Goal: Information Seeking & Learning: Find specific page/section

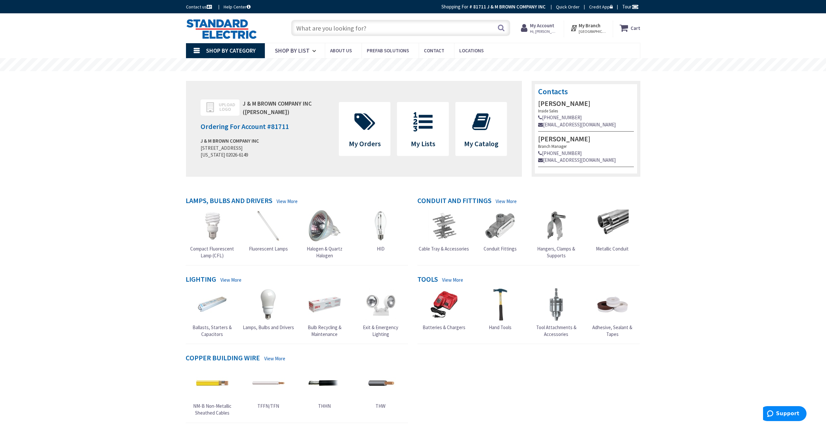
click at [332, 31] on input "text" at bounding box center [400, 28] width 219 height 16
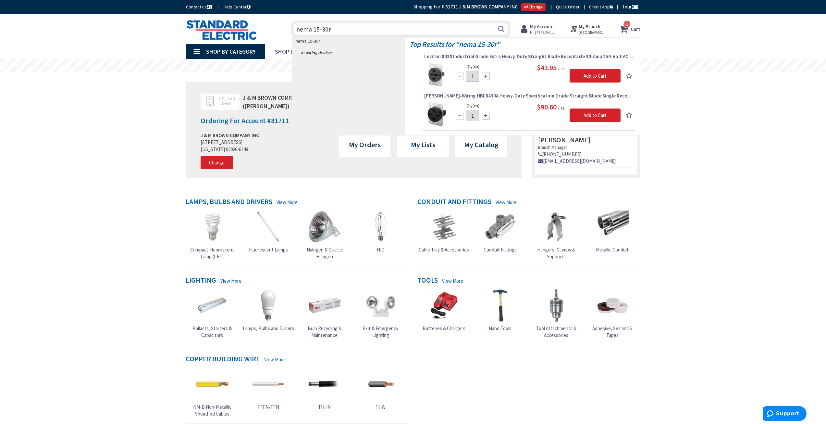
click at [350, 30] on input "nema 15-30r" at bounding box center [400, 29] width 219 height 16
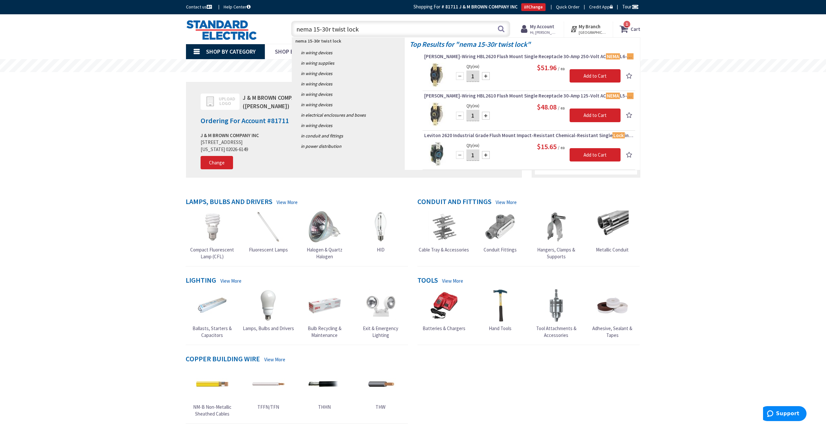
drag, startPoint x: 314, startPoint y: 29, endPoint x: 292, endPoint y: 33, distance: 22.7
click at [292, 33] on input "nema 15-30r twist lock" at bounding box center [400, 29] width 219 height 16
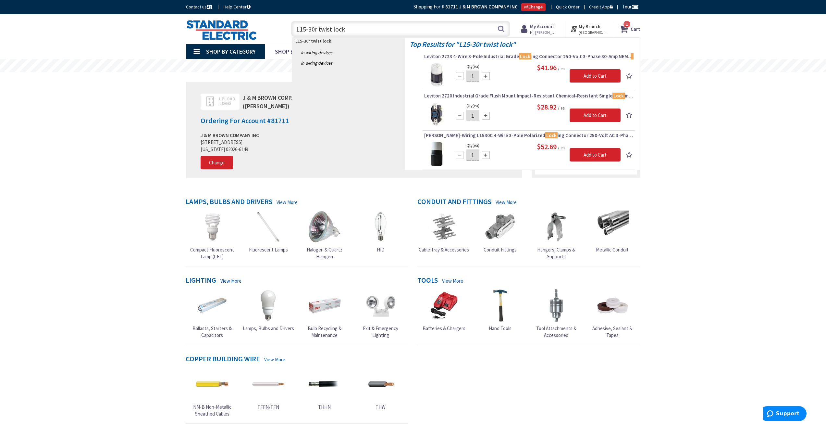
click at [348, 30] on input "L15-30r twist lock" at bounding box center [400, 29] width 219 height 16
type input "L15-30r twist lock"
click at [502, 32] on button "Search" at bounding box center [501, 28] width 8 height 15
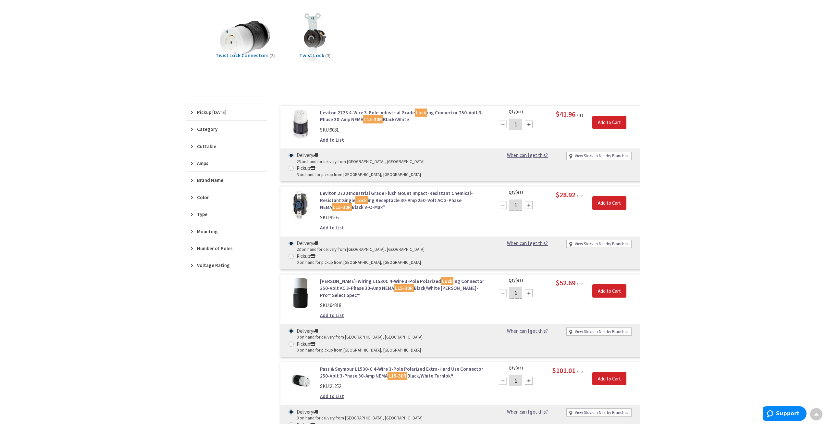
scroll to position [97, 0]
